Goal: Task Accomplishment & Management: Use online tool/utility

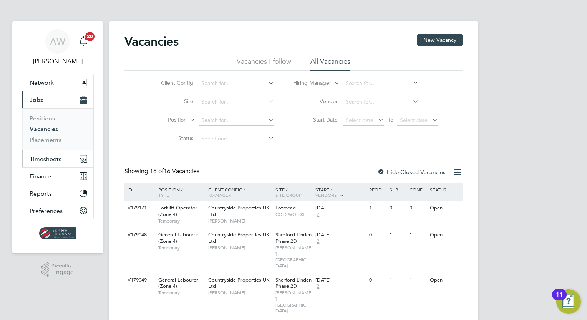
click at [50, 161] on span "Timesheets" at bounding box center [46, 159] width 32 height 7
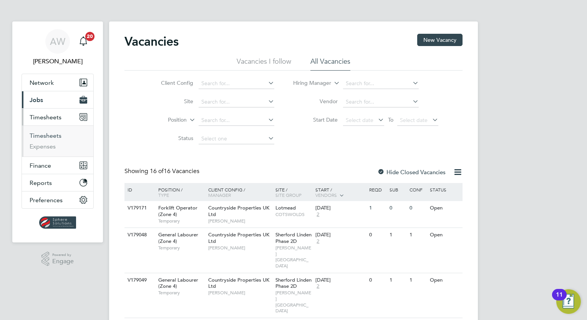
click at [49, 134] on link "Timesheets" at bounding box center [46, 135] width 32 height 7
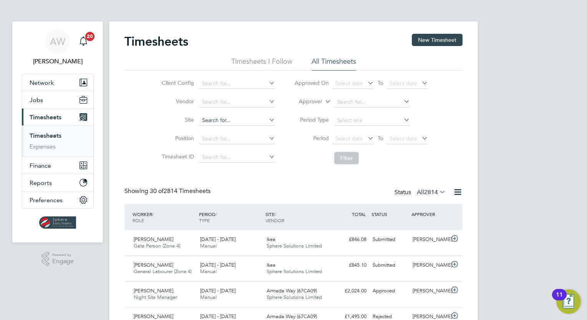
click at [238, 121] on input at bounding box center [237, 120] width 76 height 11
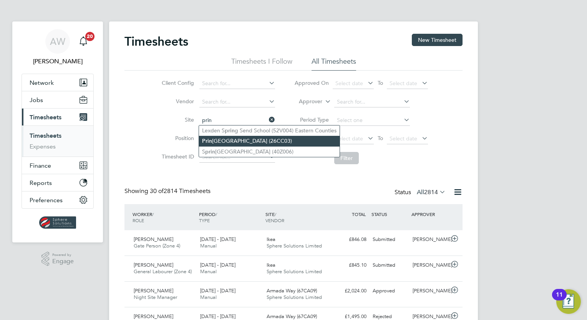
click at [235, 141] on li "Prin cess Royal Theatre (26CC03)" at bounding box center [269, 141] width 141 height 10
type input "[GEOGRAPHIC_DATA] (26CC03)"
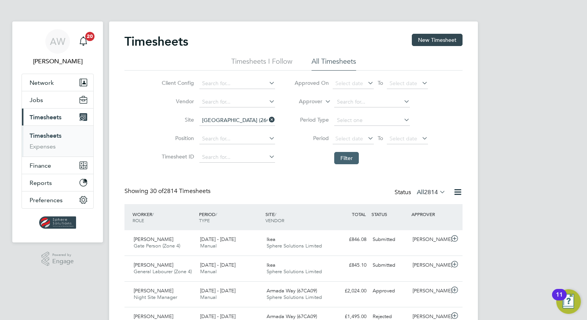
click at [342, 160] on button "Filter" at bounding box center [346, 158] width 25 height 12
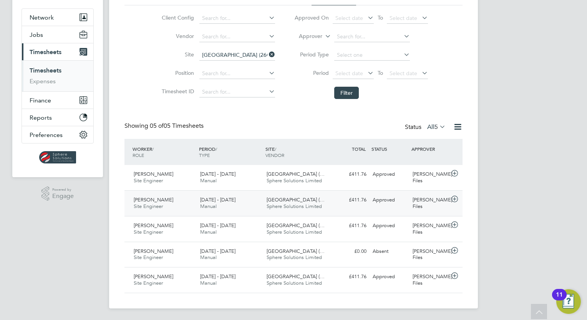
click at [455, 199] on icon at bounding box center [455, 199] width 10 height 6
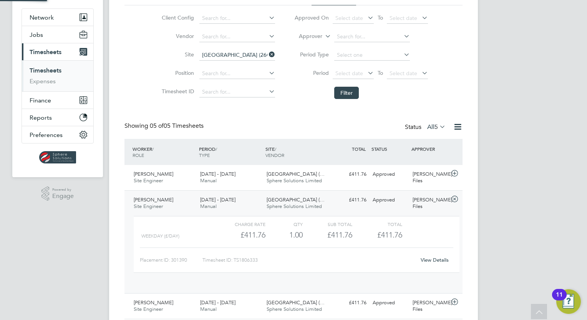
scroll to position [13, 74]
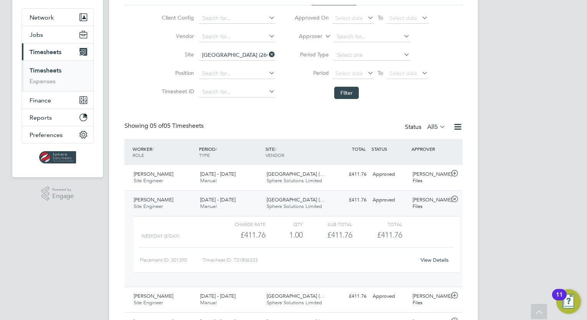
click at [435, 260] on link "View Details" at bounding box center [434, 260] width 28 height 7
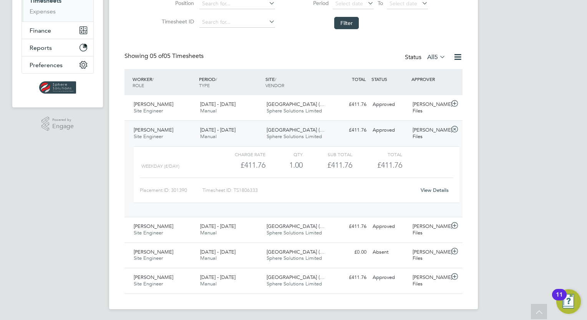
scroll to position [136, 0]
click at [453, 277] on icon at bounding box center [455, 276] width 10 height 6
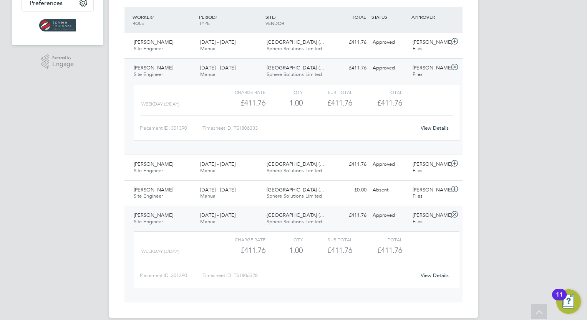
scroll to position [206, 0]
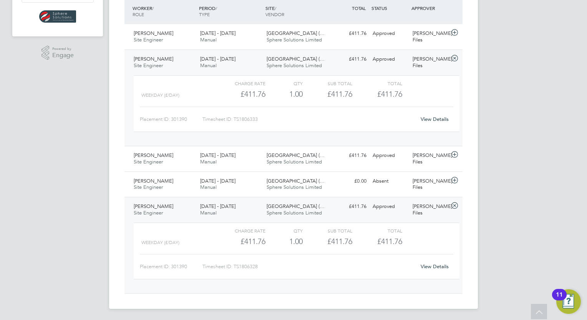
click at [441, 266] on link "View Details" at bounding box center [434, 266] width 28 height 7
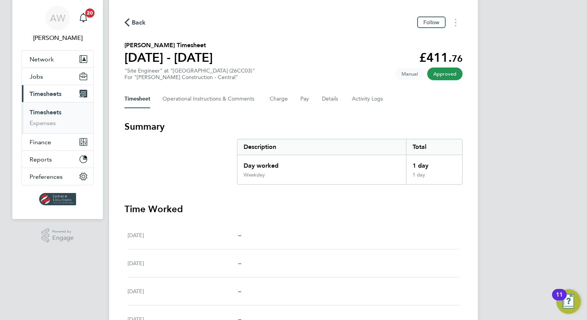
scroll to position [31, 0]
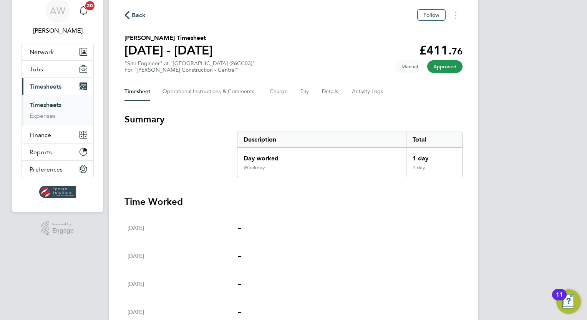
click at [138, 16] on span "Back" at bounding box center [139, 15] width 14 height 9
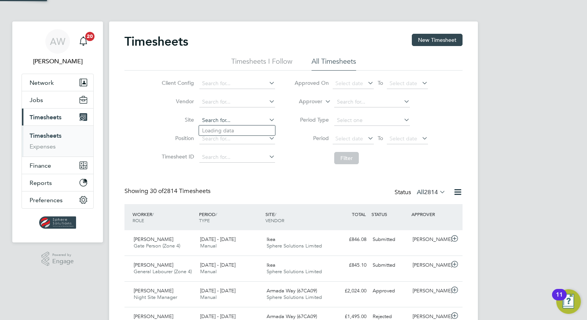
click at [210, 118] on input at bounding box center [237, 120] width 76 height 11
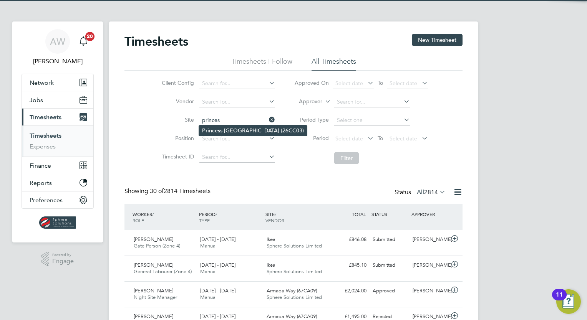
click at [210, 130] on b "Princes" at bounding box center [211, 130] width 18 height 7
type input "[GEOGRAPHIC_DATA] (26CC03)"
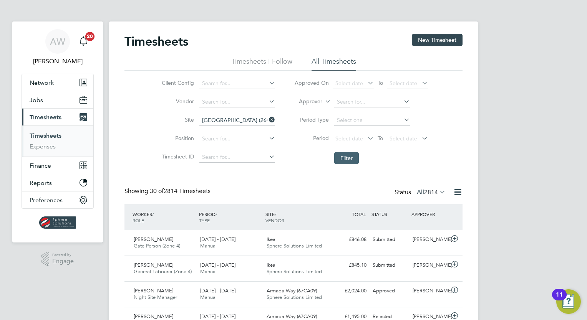
click at [352, 157] on button "Filter" at bounding box center [346, 158] width 25 height 12
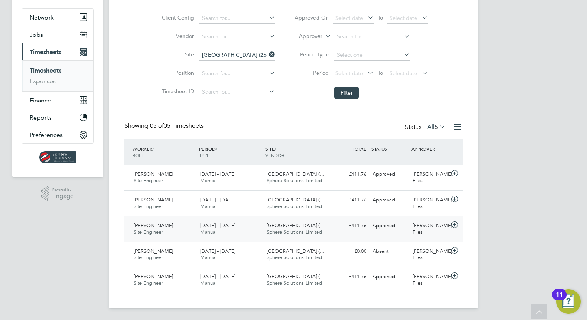
click at [454, 223] on icon at bounding box center [455, 225] width 10 height 6
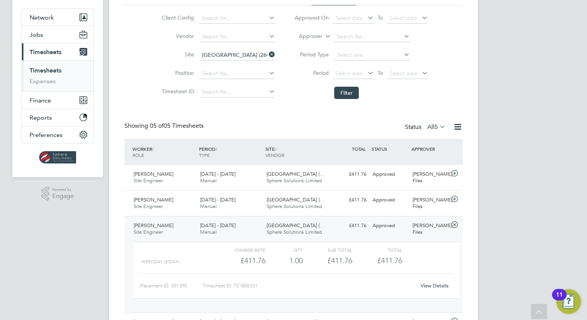
click at [437, 286] on link "View Details" at bounding box center [434, 286] width 28 height 7
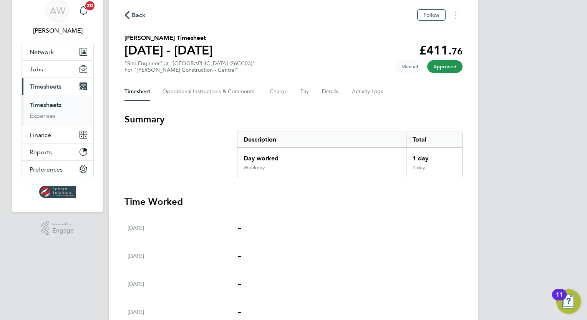
scroll to position [46, 0]
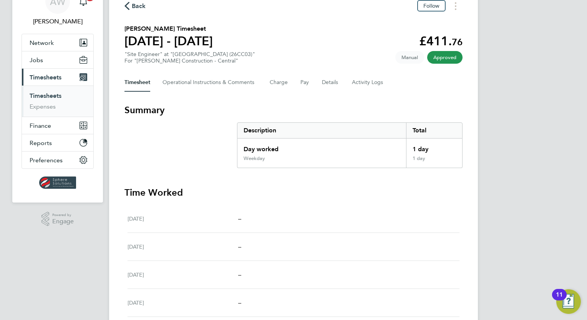
scroll to position [46, 0]
